Goal: Navigation & Orientation: Find specific page/section

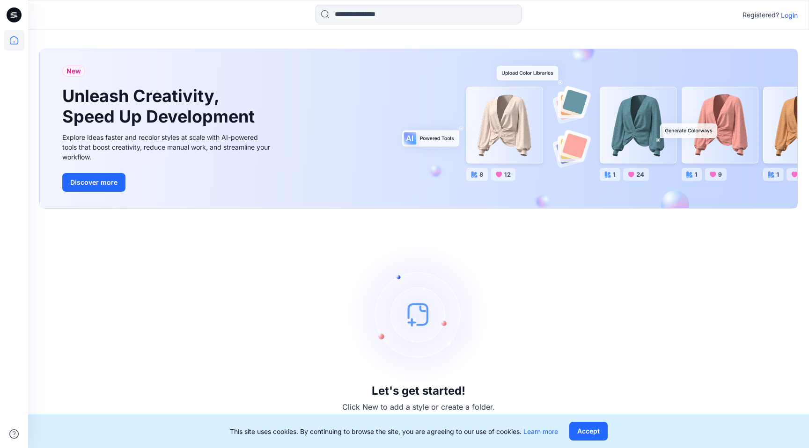
click at [787, 16] on p "Login" at bounding box center [789, 15] width 17 height 10
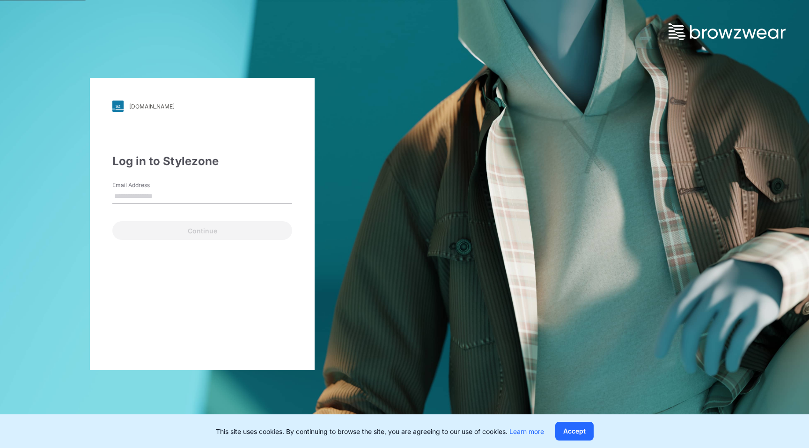
type input "**********"
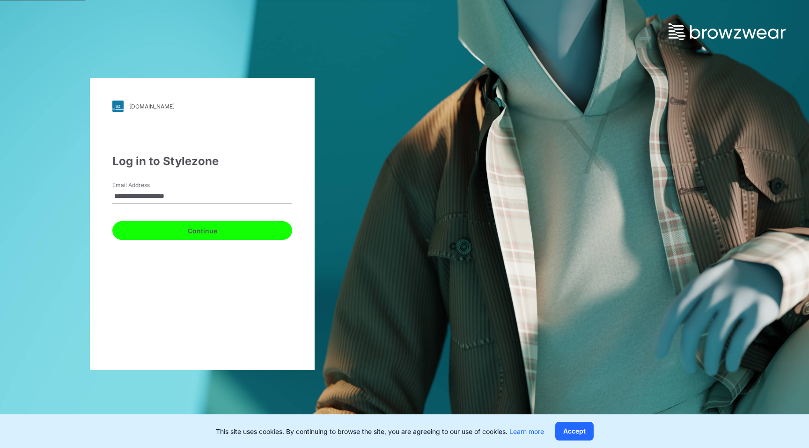
click at [185, 230] on button "Continue" at bounding box center [202, 230] width 180 height 19
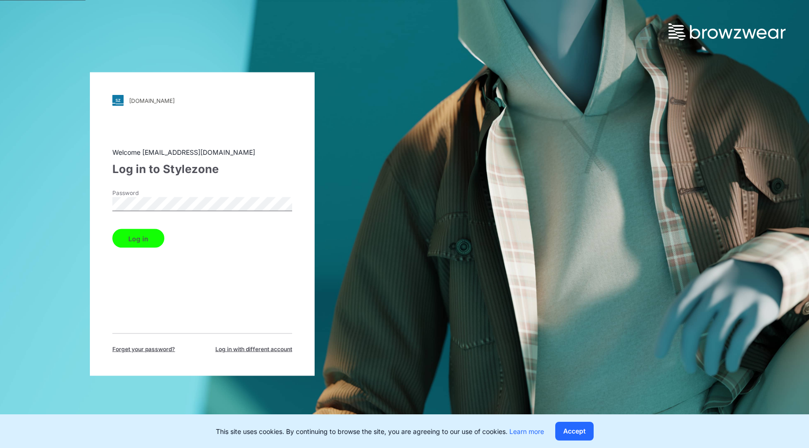
click at [112, 229] on button "Log in" at bounding box center [138, 238] width 52 height 19
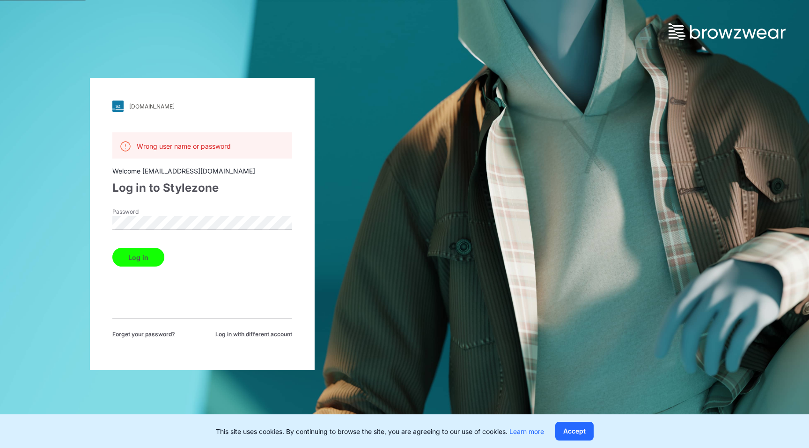
click at [112, 248] on button "Log in" at bounding box center [138, 257] width 52 height 19
click at [90, 219] on div "[DOMAIN_NAME] Loading... Wrong user name or password Welcome [EMAIL_ADDRESS][DO…" at bounding box center [202, 224] width 225 height 292
click at [123, 256] on button "Log in" at bounding box center [138, 257] width 52 height 19
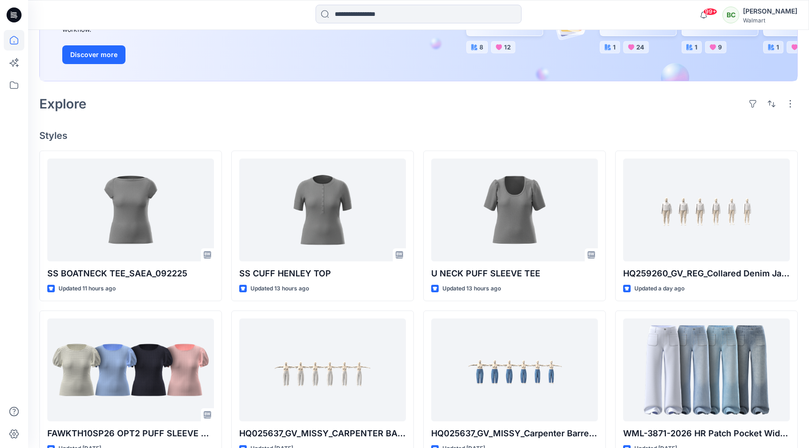
scroll to position [163, 0]
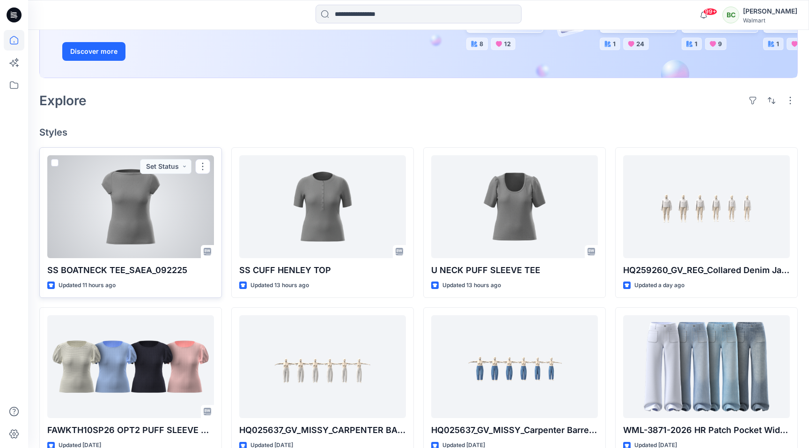
click at [137, 190] on div at bounding box center [130, 206] width 167 height 103
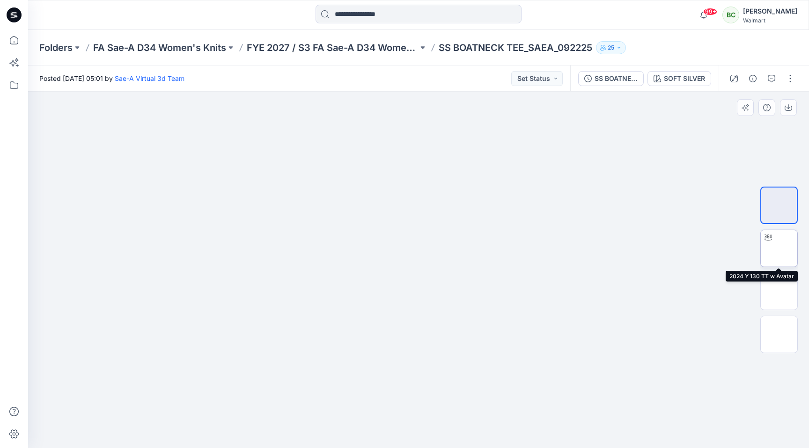
click at [779, 248] on img at bounding box center [779, 248] width 0 height 0
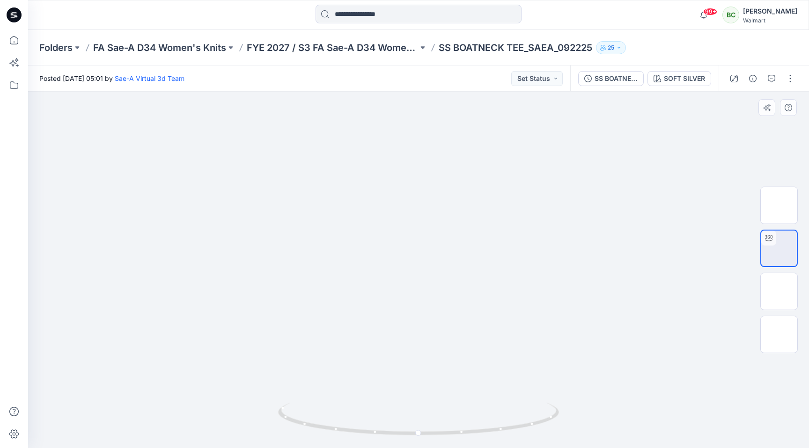
drag, startPoint x: 425, startPoint y: 261, endPoint x: 425, endPoint y: 230, distance: 31.4
drag, startPoint x: 413, startPoint y: 431, endPoint x: 423, endPoint y: 430, distance: 9.9
click at [423, 430] on icon at bounding box center [419, 420] width 283 height 35
click at [372, 47] on p "FYE 2027 / S3 FA Sae-A D34 Women's Knits" at bounding box center [332, 47] width 171 height 13
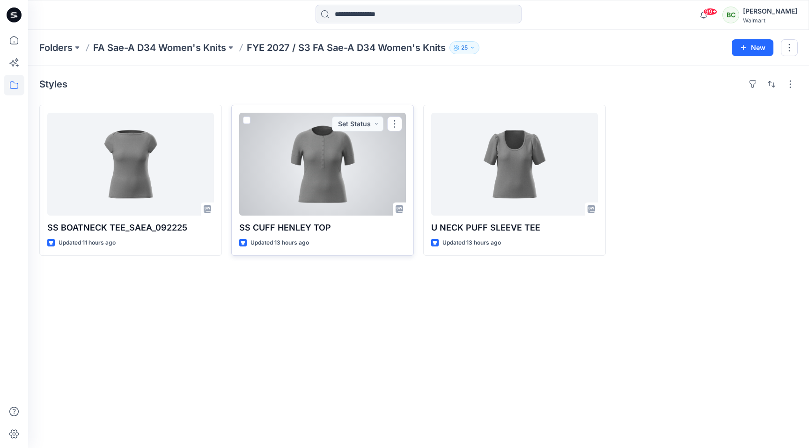
click at [341, 174] on div at bounding box center [322, 164] width 167 height 103
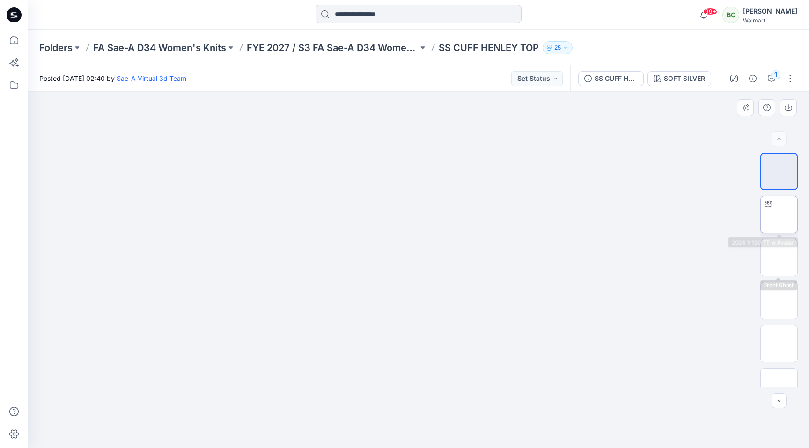
click at [779, 215] on img at bounding box center [779, 215] width 0 height 0
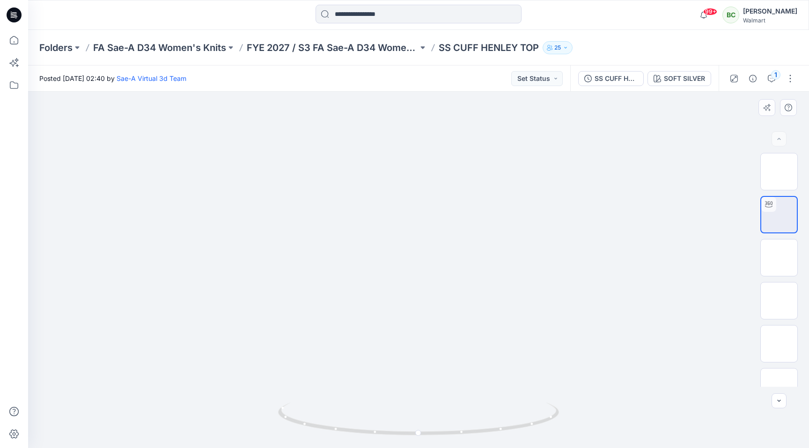
drag, startPoint x: 413, startPoint y: 288, endPoint x: 418, endPoint y: 252, distance: 36.9
click at [779, 352] on img at bounding box center [779, 352] width 0 height 0
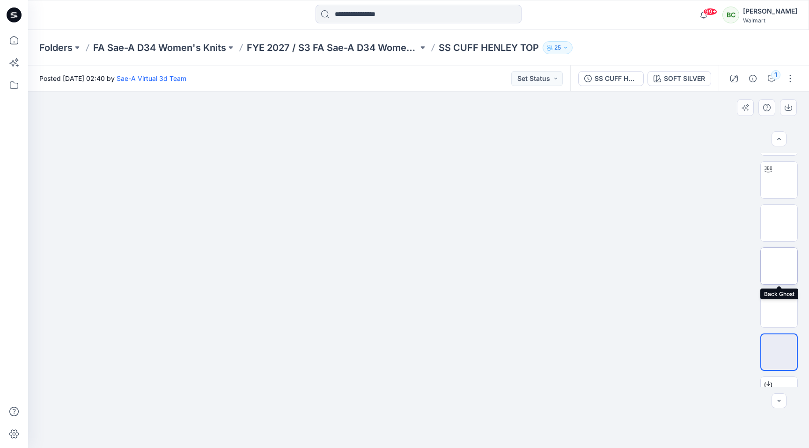
click at [779, 266] on img at bounding box center [779, 266] width 0 height 0
click at [779, 309] on img at bounding box center [779, 309] width 0 height 0
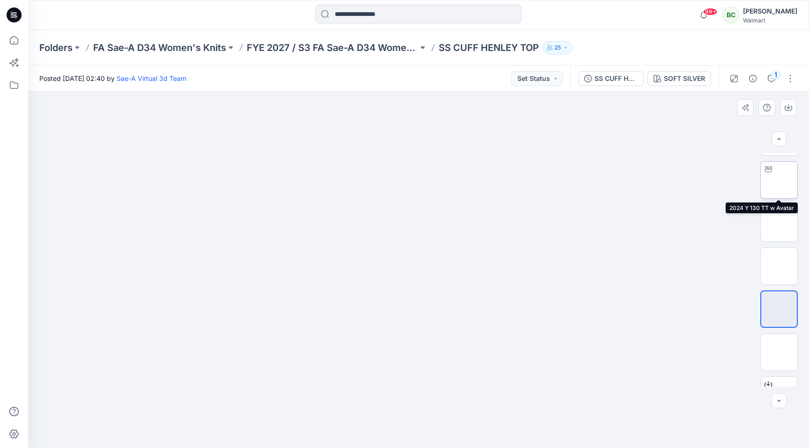
click at [779, 180] on img at bounding box center [779, 180] width 0 height 0
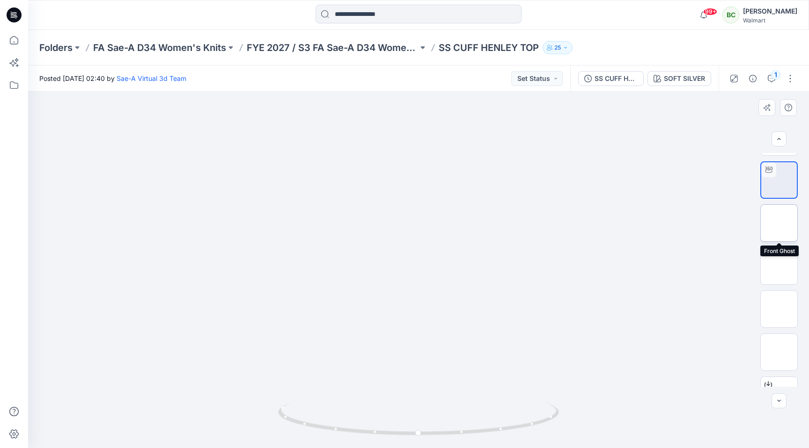
click at [779, 223] on img at bounding box center [779, 223] width 0 height 0
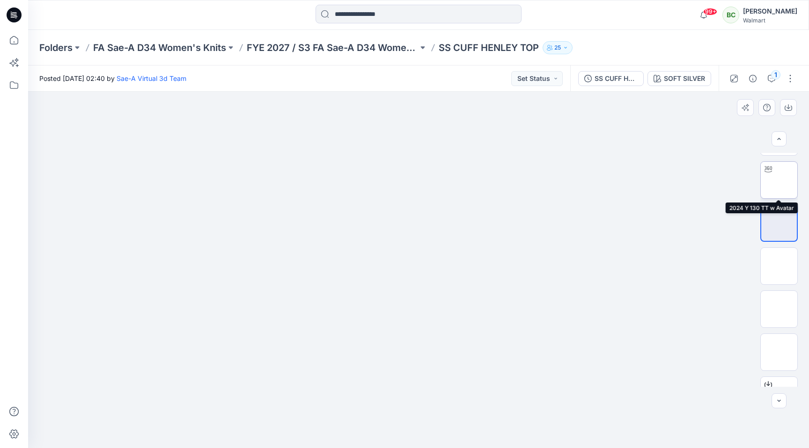
click at [779, 180] on img at bounding box center [779, 180] width 0 height 0
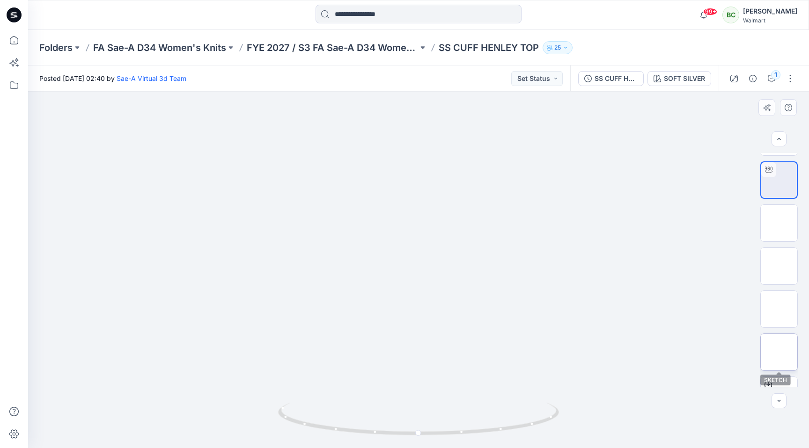
click at [779, 352] on img at bounding box center [779, 352] width 0 height 0
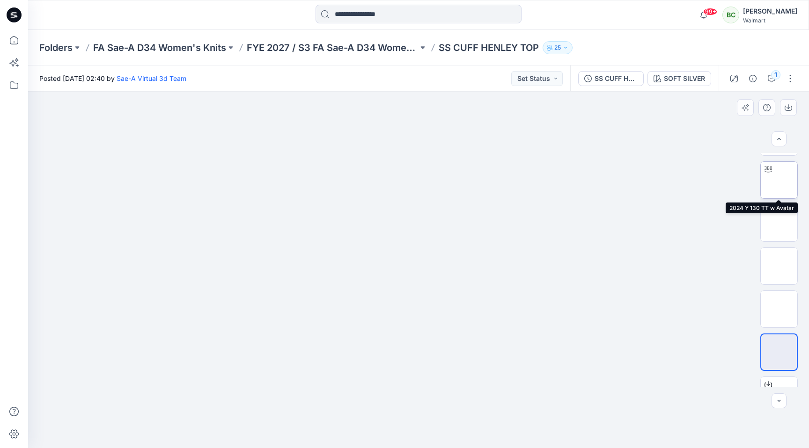
click at [779, 180] on img at bounding box center [779, 180] width 0 height 0
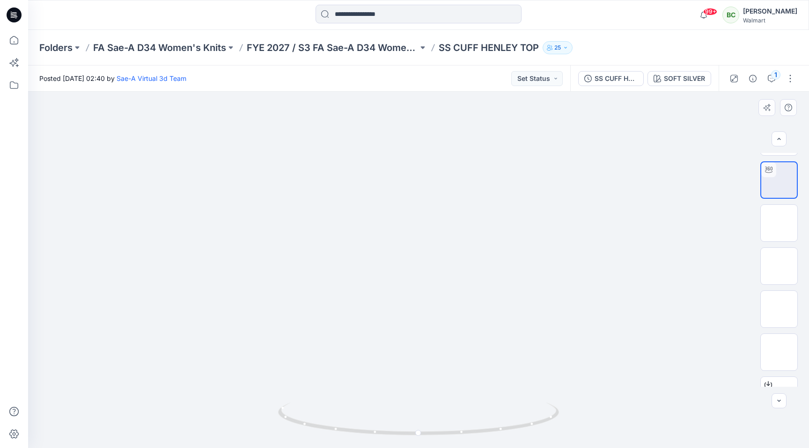
drag, startPoint x: 429, startPoint y: 267, endPoint x: 429, endPoint y: 246, distance: 21.5
click at [423, 435] on icon at bounding box center [419, 420] width 283 height 35
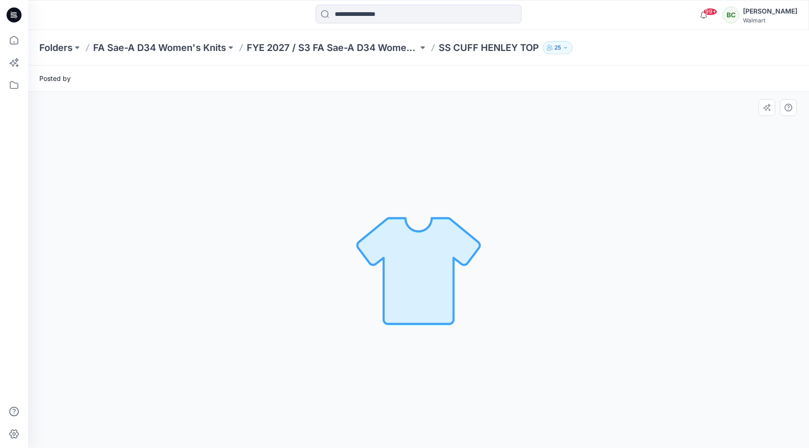
scroll to position [0, 0]
